Goal: Task Accomplishment & Management: Complete application form

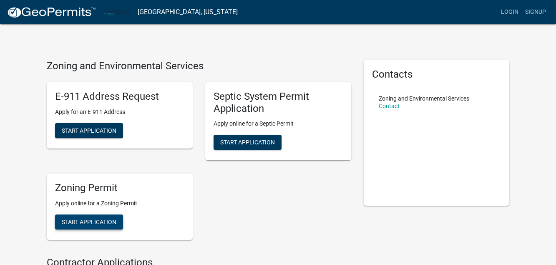
click at [102, 222] on span "Start Application" at bounding box center [89, 222] width 55 height 7
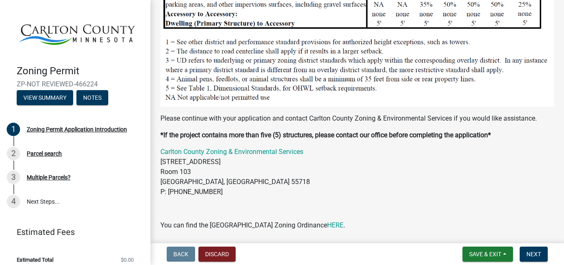
scroll to position [854, 0]
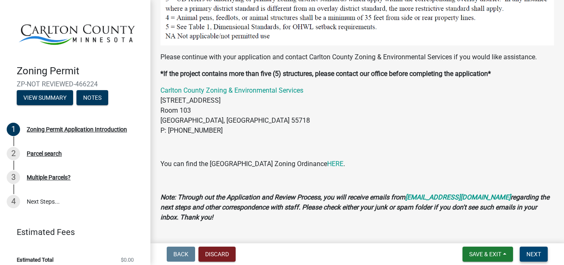
click at [534, 253] on span "Next" at bounding box center [533, 254] width 15 height 7
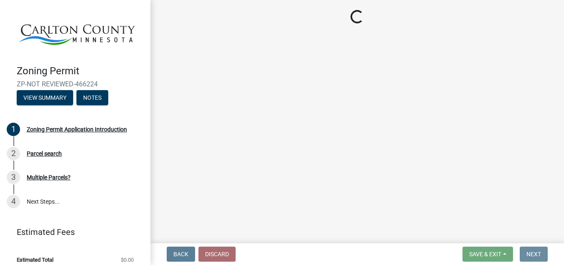
scroll to position [0, 0]
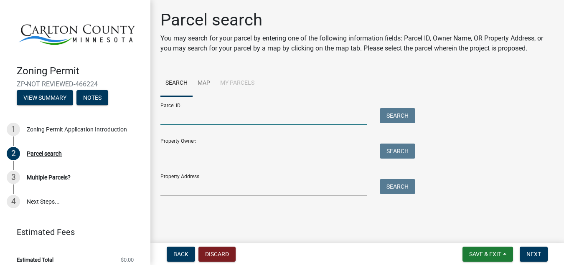
click at [170, 120] on input "Parcel ID:" at bounding box center [263, 116] width 207 height 17
type input "[PHONE_NUMBER]"
click at [390, 119] on button "Search" at bounding box center [396, 115] width 35 height 15
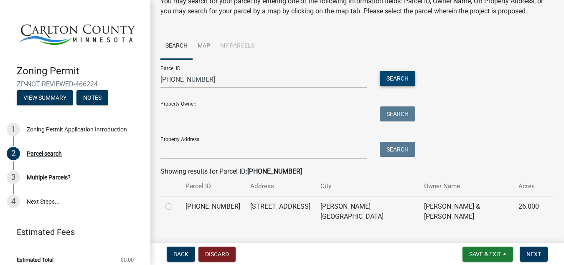
scroll to position [46, 0]
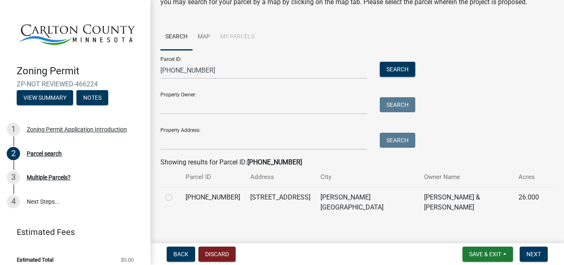
click at [175, 192] on label at bounding box center [175, 192] width 0 height 0
click at [175, 198] on input "radio" at bounding box center [177, 194] width 5 height 5
radio input "true"
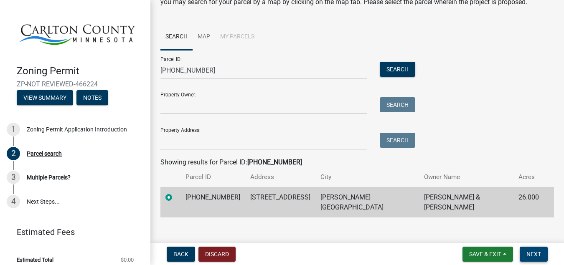
click at [537, 255] on span "Next" at bounding box center [533, 254] width 15 height 7
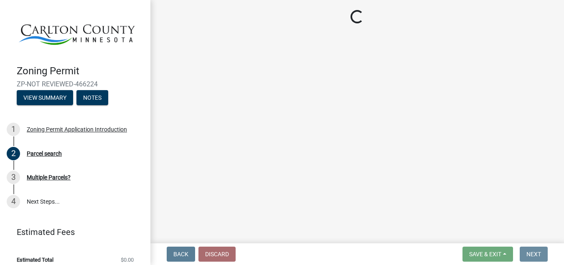
scroll to position [0, 0]
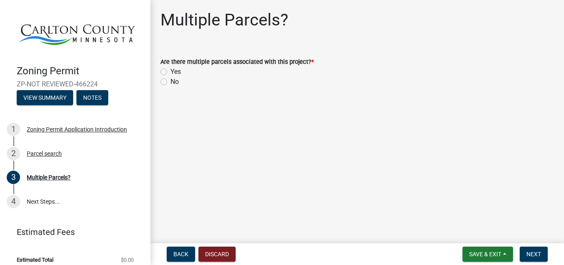
click at [170, 82] on label "No" at bounding box center [174, 82] width 8 height 10
click at [170, 82] on input "No" at bounding box center [172, 79] width 5 height 5
radio input "true"
click at [541, 255] on button "Next" at bounding box center [533, 254] width 28 height 15
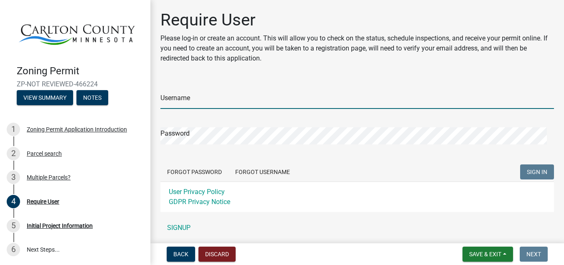
click at [195, 103] on input "Username" at bounding box center [356, 100] width 393 height 17
type input "cbmcompanies"
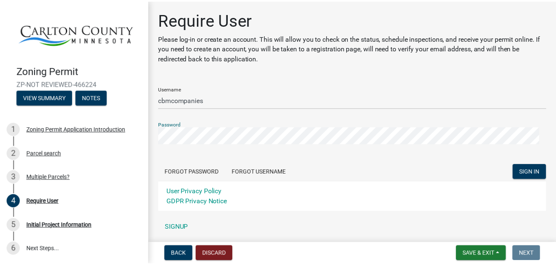
scroll to position [29, 0]
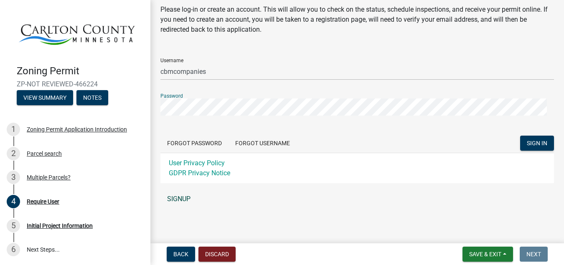
click at [181, 197] on link "SIGNUP" at bounding box center [356, 199] width 393 height 17
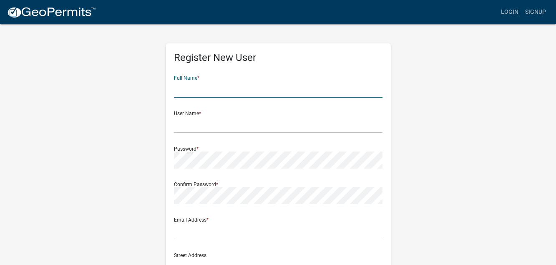
click at [174, 92] on input "text" at bounding box center [278, 89] width 209 height 17
click at [202, 94] on input "[PERSON_NAME]" at bounding box center [278, 89] width 209 height 17
type input "[PERSON_NAME]"
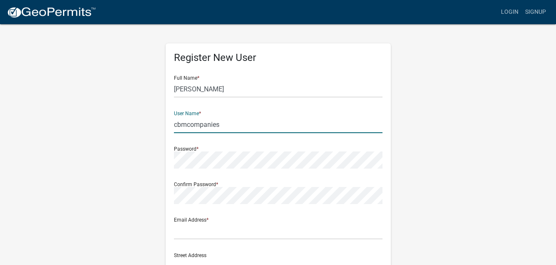
type input "cbmcompanies"
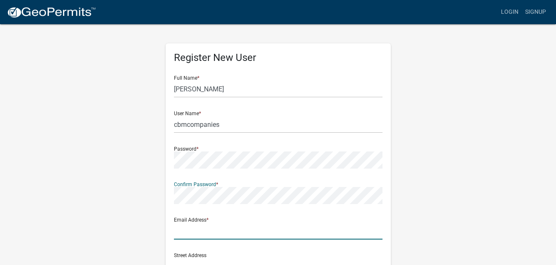
click at [181, 231] on input "text" at bounding box center [278, 230] width 209 height 17
type input "[EMAIL_ADDRESS][DOMAIN_NAME]"
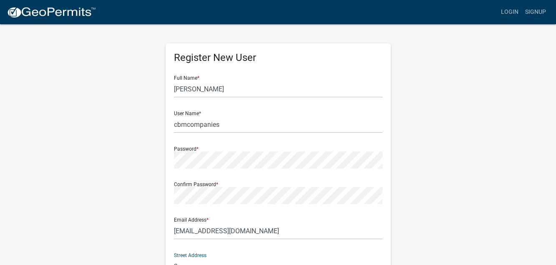
scroll to position [5, 0]
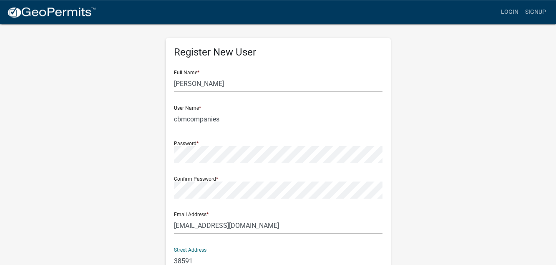
type input "[STREET_ADDRESS]"
type input "Palisade"
type input "MN"
type input "56469"
type input "2188382526"
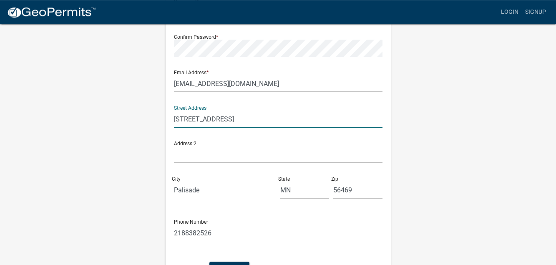
scroll to position [205, 0]
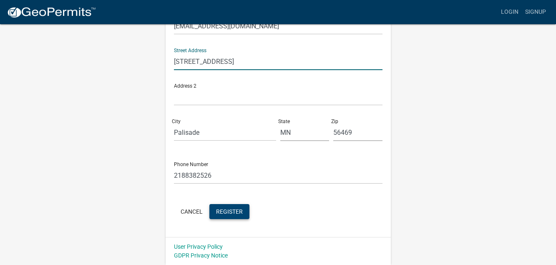
click at [238, 213] on span "Register" at bounding box center [229, 211] width 27 height 7
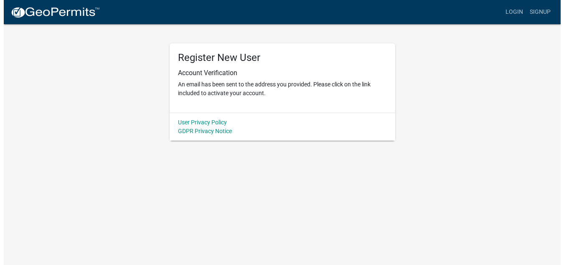
scroll to position [0, 0]
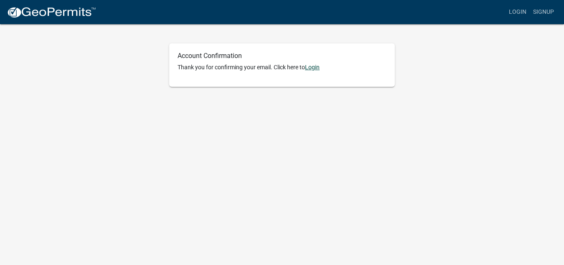
click at [315, 69] on link "Login" at bounding box center [312, 67] width 15 height 7
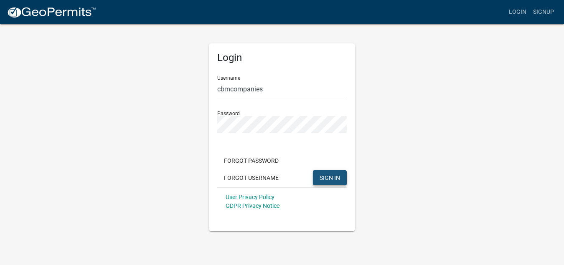
click at [334, 177] on span "SIGN IN" at bounding box center [329, 177] width 20 height 7
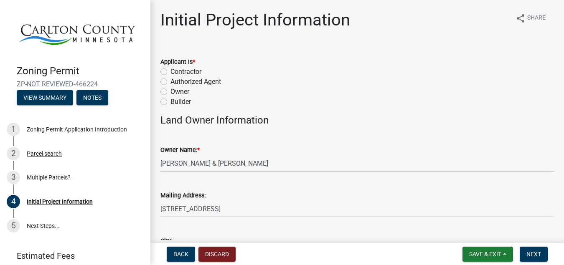
click at [170, 72] on label "Contractor" at bounding box center [185, 72] width 31 height 10
click at [170, 72] on input "Contractor" at bounding box center [172, 69] width 5 height 5
radio input "true"
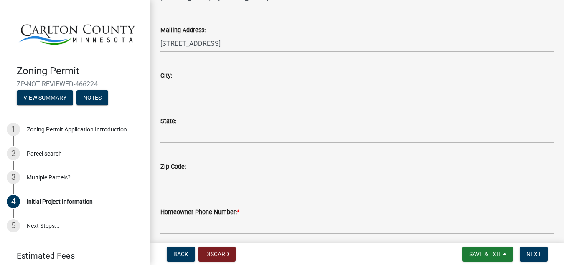
scroll to position [159, 0]
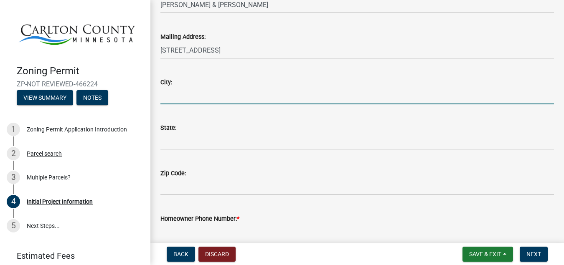
click at [177, 98] on input "City:" at bounding box center [356, 95] width 393 height 17
type input "FRIDLEY"
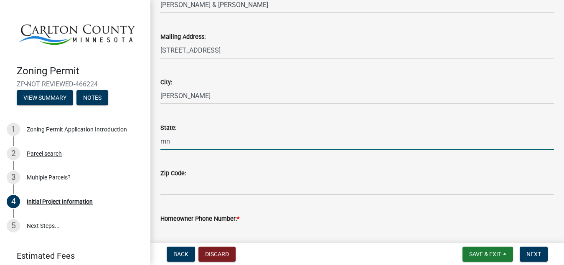
type input "m"
type input "MN"
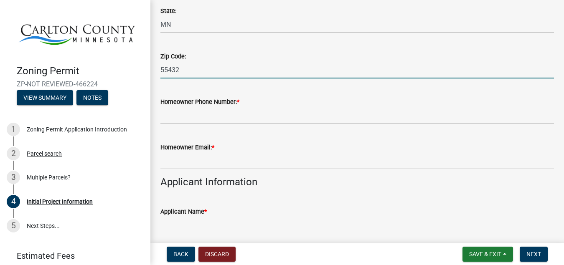
scroll to position [317, 0]
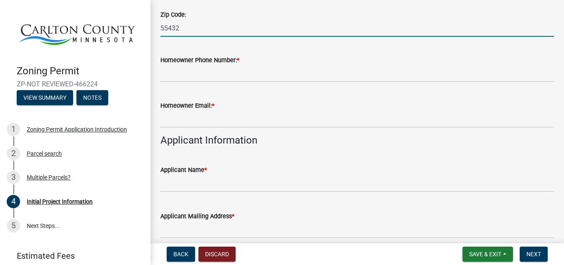
type input "55432"
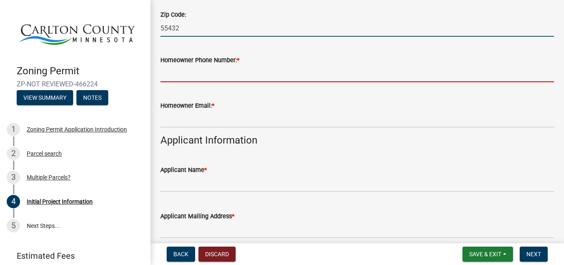
click at [169, 73] on input "Homeowner Phone Number: *" at bounding box center [356, 73] width 393 height 17
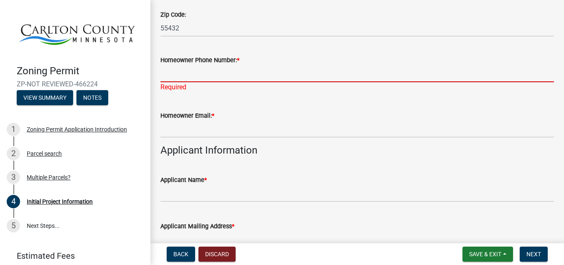
paste input "Dave.Kari@cirtecmed.com"
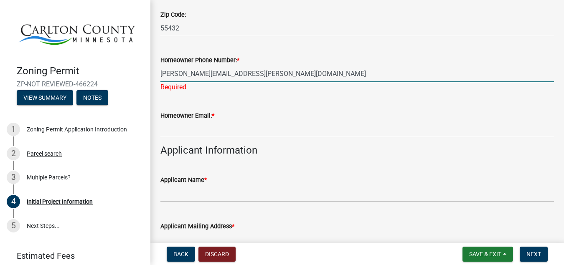
type input "Dave.Kari@cirtecmed.com"
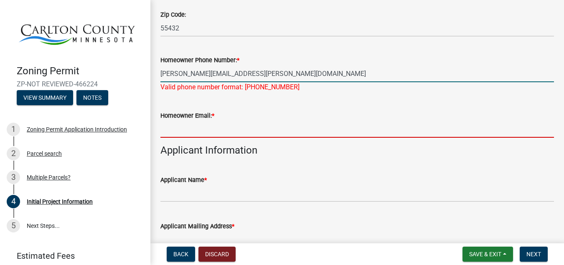
click at [167, 134] on input "Homeowner Email: *" at bounding box center [356, 129] width 393 height 17
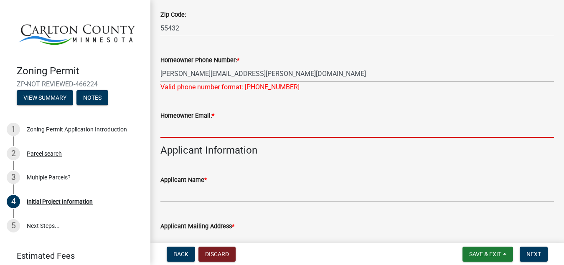
paste input "Dave.Kari@cirtecmed.com"
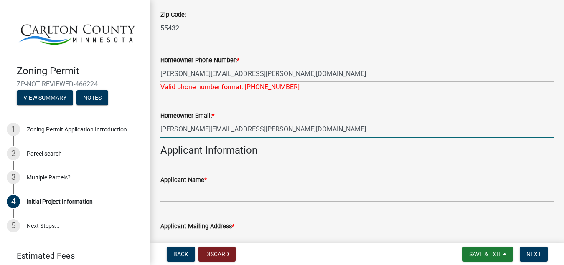
type input "Dave.Kari@cirtecmed.com"
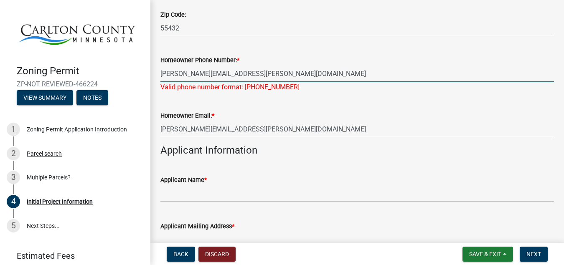
drag, startPoint x: 244, startPoint y: 75, endPoint x: 158, endPoint y: 73, distance: 86.0
click at [160, 73] on input "Dave.Kari@cirtecmed.com" at bounding box center [356, 73] width 393 height 17
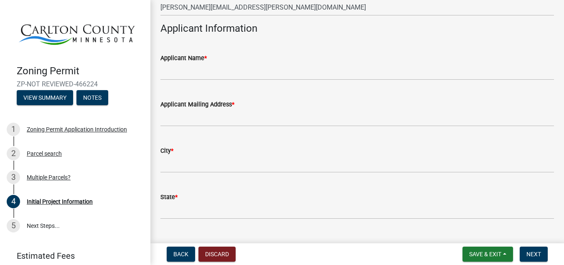
scroll to position [476, 0]
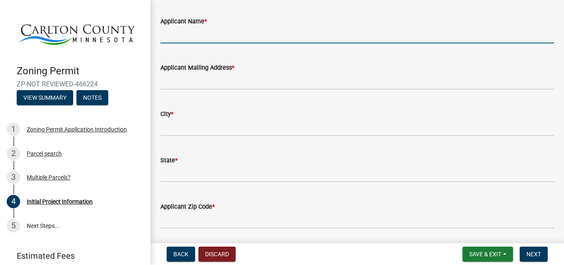
click at [167, 39] on input "Applicant Name *" at bounding box center [356, 34] width 393 height 17
type input "f"
type input "DANIEL CURTISS"
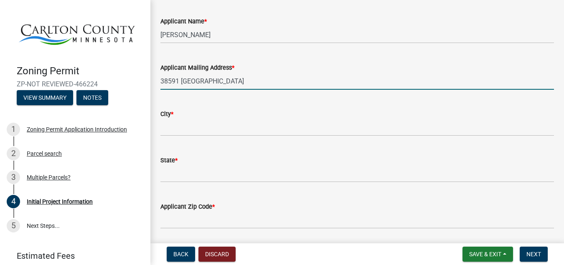
type input "38591 496TH LANE"
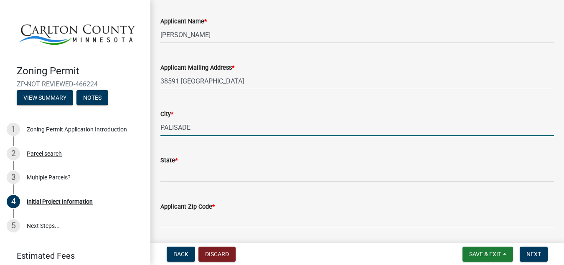
type input "PALISADE"
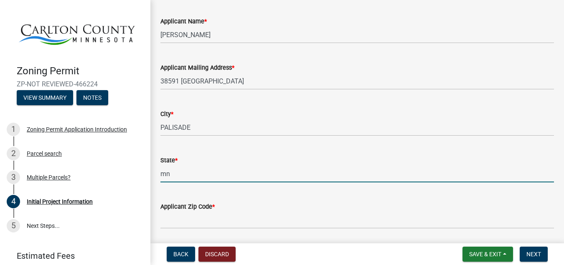
type input "m"
type input "MN"
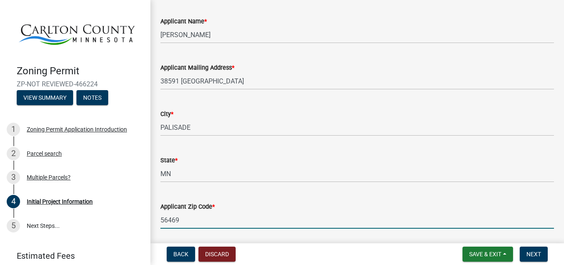
type input "56469"
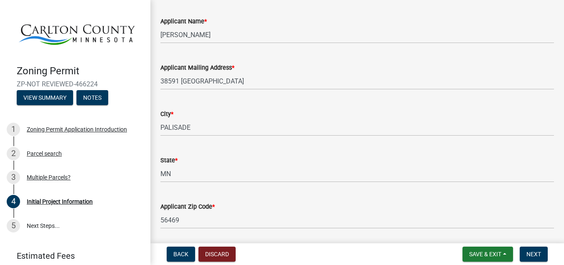
click at [278, 20] on div "Applicant Name *" at bounding box center [356, 21] width 393 height 10
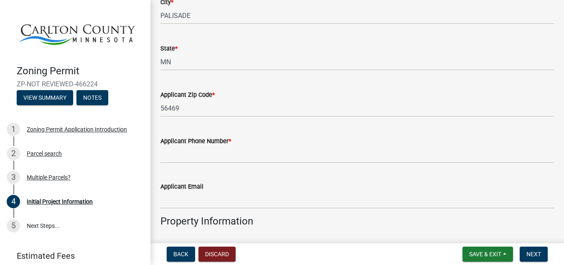
scroll to position [634, 0]
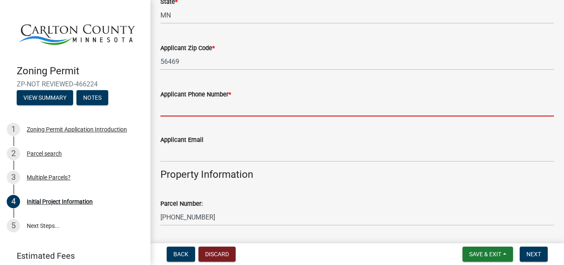
click at [169, 105] on input "Applicant Phone Number *" at bounding box center [356, 107] width 393 height 17
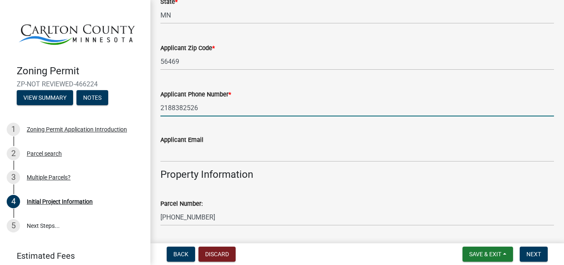
type input "2188382526"
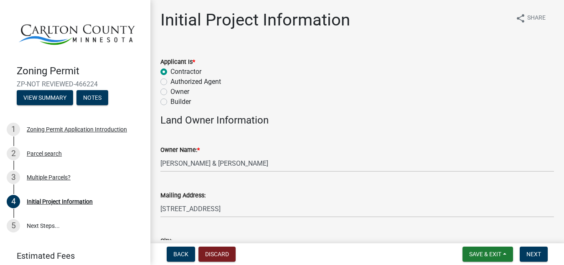
scroll to position [317, 0]
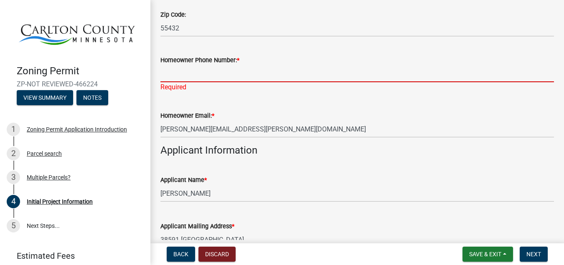
click at [179, 79] on input "Homeowner Phone Number: *" at bounding box center [356, 73] width 393 height 17
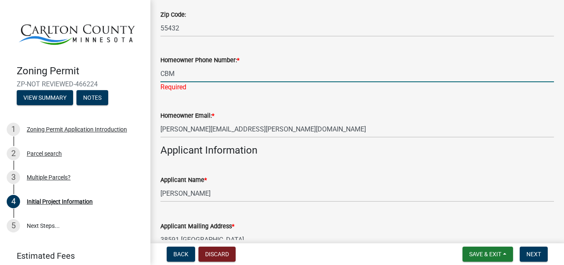
type input "CBM"
drag, startPoint x: 177, startPoint y: 76, endPoint x: 139, endPoint y: 69, distance: 38.5
click at [160, 69] on input "CBM" at bounding box center [356, 73] width 393 height 17
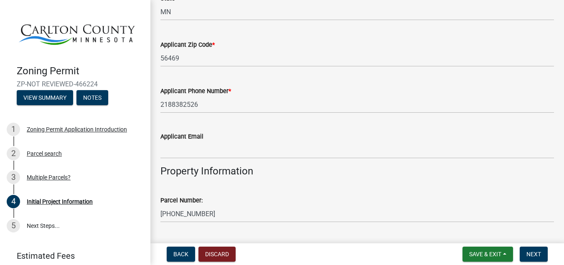
scroll to position [634, 0]
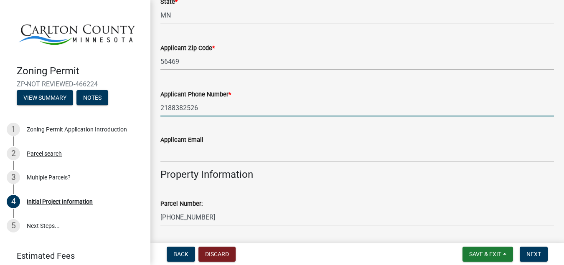
click at [171, 109] on input "2188382526" at bounding box center [356, 107] width 393 height 17
type input "218-838-2526"
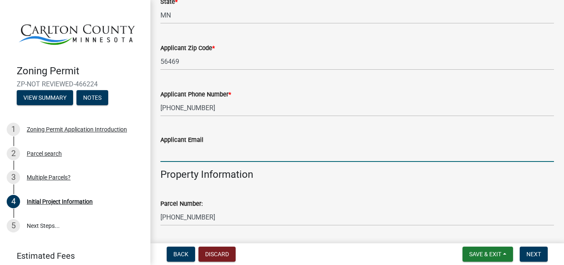
click at [168, 156] on input "Applicant Email" at bounding box center [356, 153] width 393 height 17
type input "x"
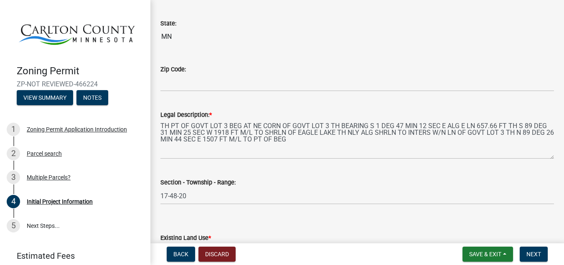
scroll to position [952, 0]
type input "[EMAIL_ADDRESS][DOMAIN_NAME]"
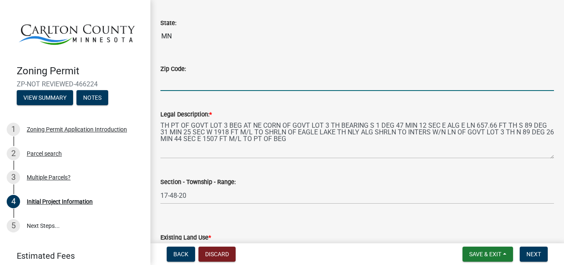
click at [173, 85] on input "Zip Code:" at bounding box center [356, 82] width 393 height 17
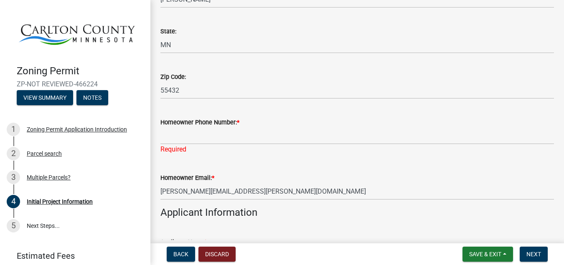
scroll to position [317, 0]
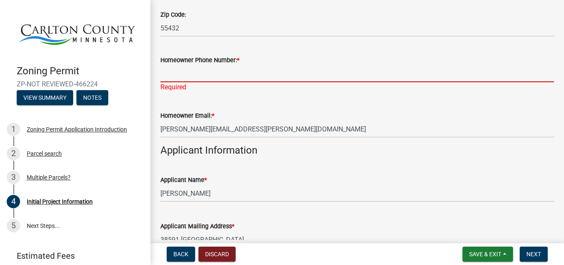
click at [162, 78] on input "Homeowner Phone Number: *" at bounding box center [356, 73] width 393 height 17
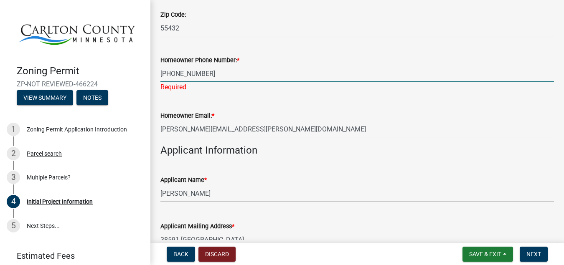
type input "763-607-4474"
click at [320, 170] on div "Applicant Name * DANIEL CURTISS" at bounding box center [356, 182] width 393 height 39
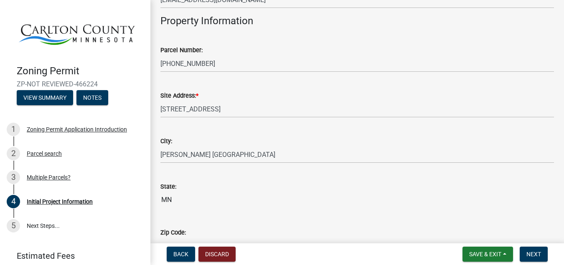
scroll to position [793, 0]
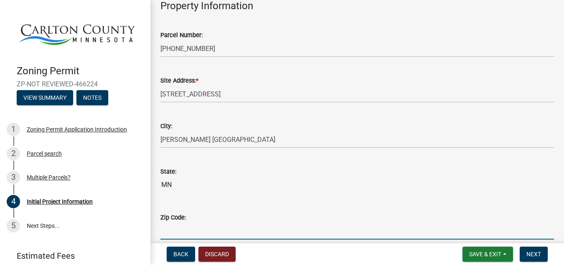
click at [173, 231] on input "Zip Code:" at bounding box center [356, 230] width 393 height 17
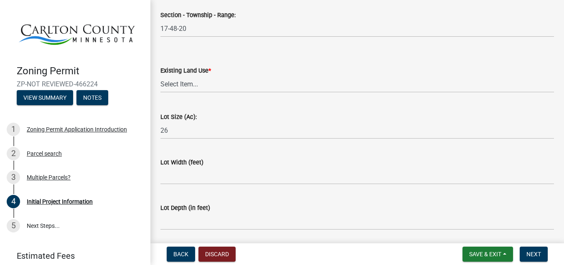
scroll to position [1110, 0]
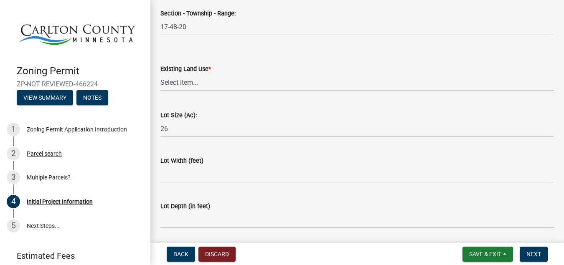
type input "55726"
click at [187, 85] on select "Select Item... Residential Commercial Recreational/hunting Agricultural" at bounding box center [356, 82] width 393 height 17
click option "Residential" at bounding box center [0, 0] width 0 height 0
select select "33d21d3a-ebb3-419e-8315-ef7213d04586"
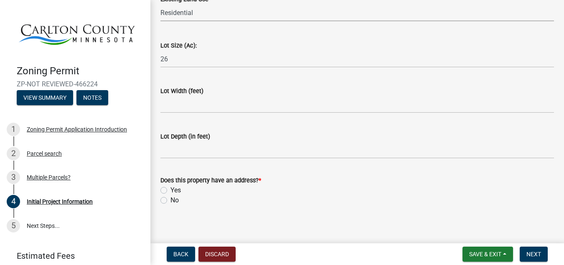
scroll to position [1185, 0]
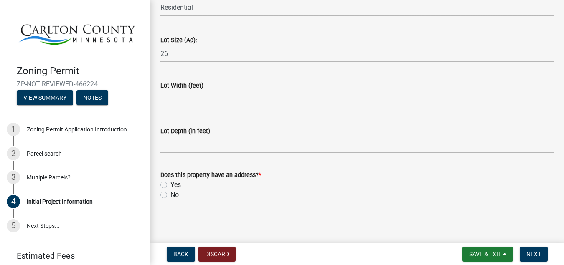
click at [170, 185] on label "Yes" at bounding box center [175, 185] width 10 height 10
click at [170, 185] on input "Yes" at bounding box center [172, 182] width 5 height 5
radio input "true"
click at [537, 255] on span "Next" at bounding box center [533, 254] width 15 height 7
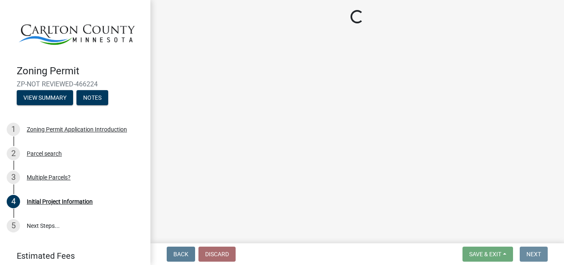
scroll to position [0, 0]
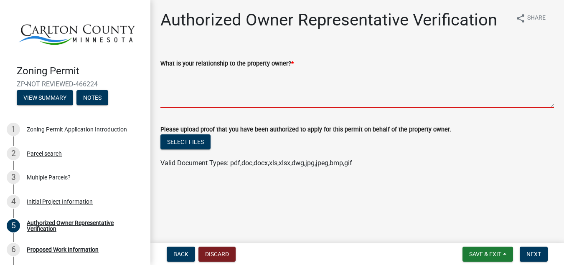
click at [173, 102] on textarea "What is your relationship to the property owner? *" at bounding box center [356, 87] width 393 height 39
type textarea "i"
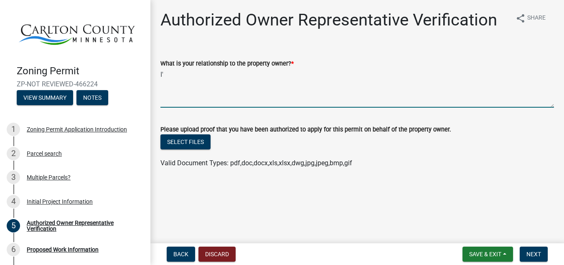
type textarea "I"
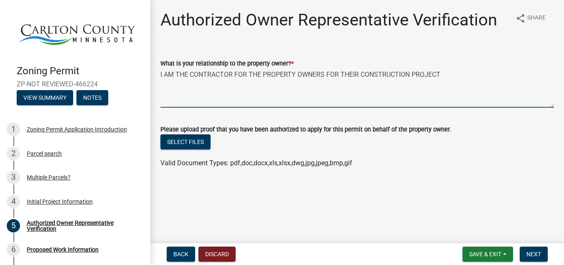
type textarea "I AM THE CONTRACTOR FOR THE PROPERTY OWNERS FOR THEIR CONSTRUCTION PROJECT"
click at [489, 253] on span "Save & Exit" at bounding box center [485, 254] width 32 height 7
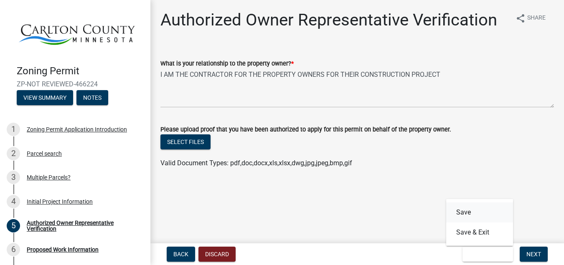
click at [468, 212] on button "Save" at bounding box center [479, 212] width 67 height 20
